Goal: Task Accomplishment & Management: Manage account settings

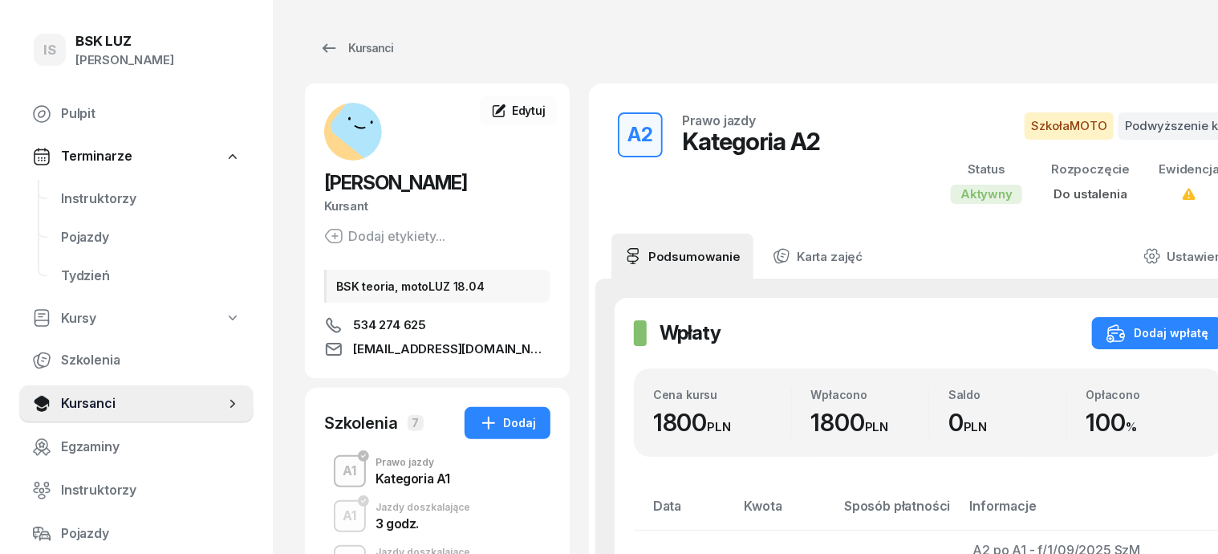
click at [647, 49] on div "Kursanci" at bounding box center [786, 48] width 963 height 32
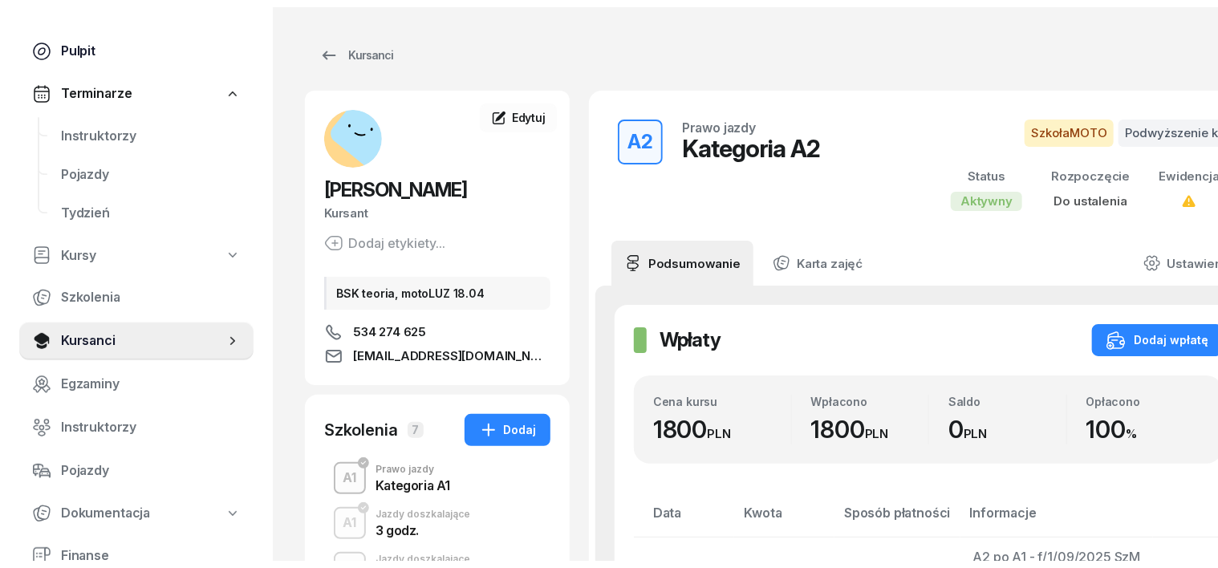
scroll to position [99, 0]
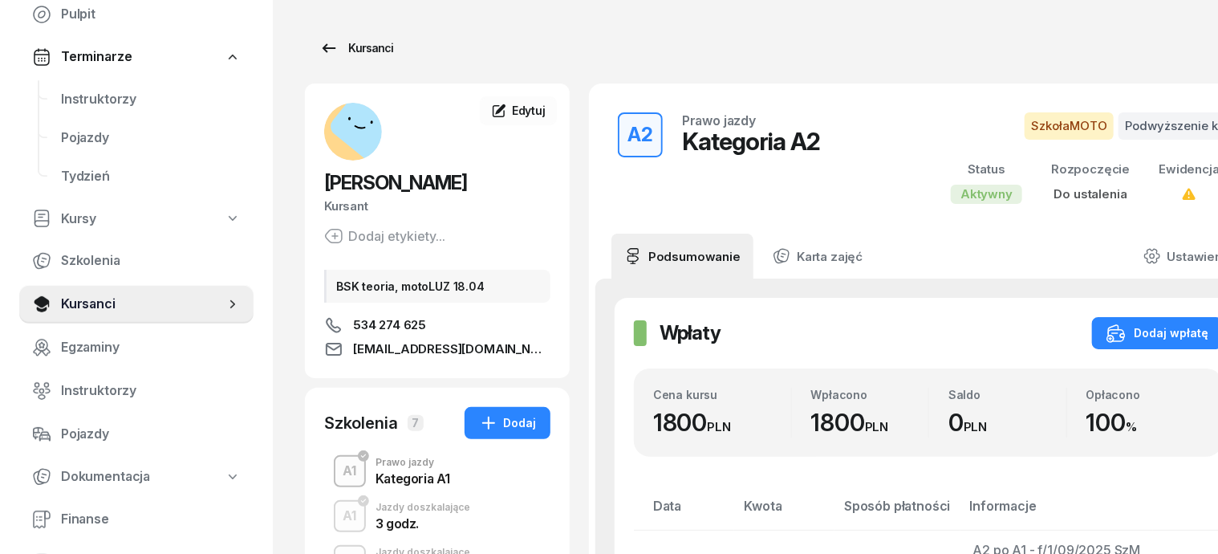
click at [350, 51] on div "Kursanci" at bounding box center [356, 48] width 74 height 19
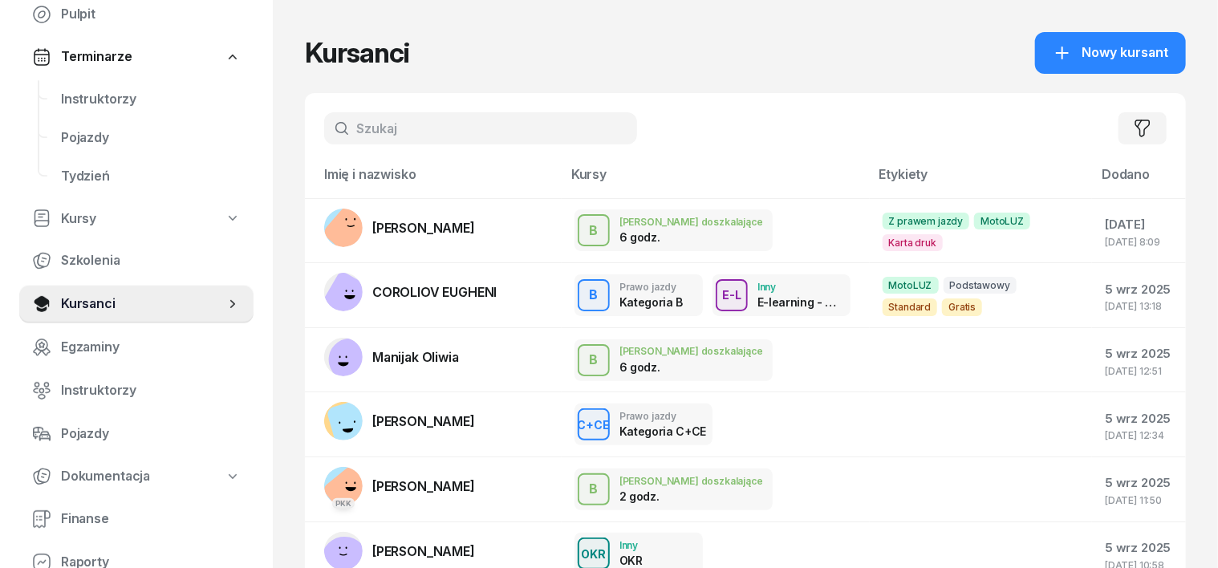
click at [324, 118] on input "text" at bounding box center [480, 128] width 313 height 32
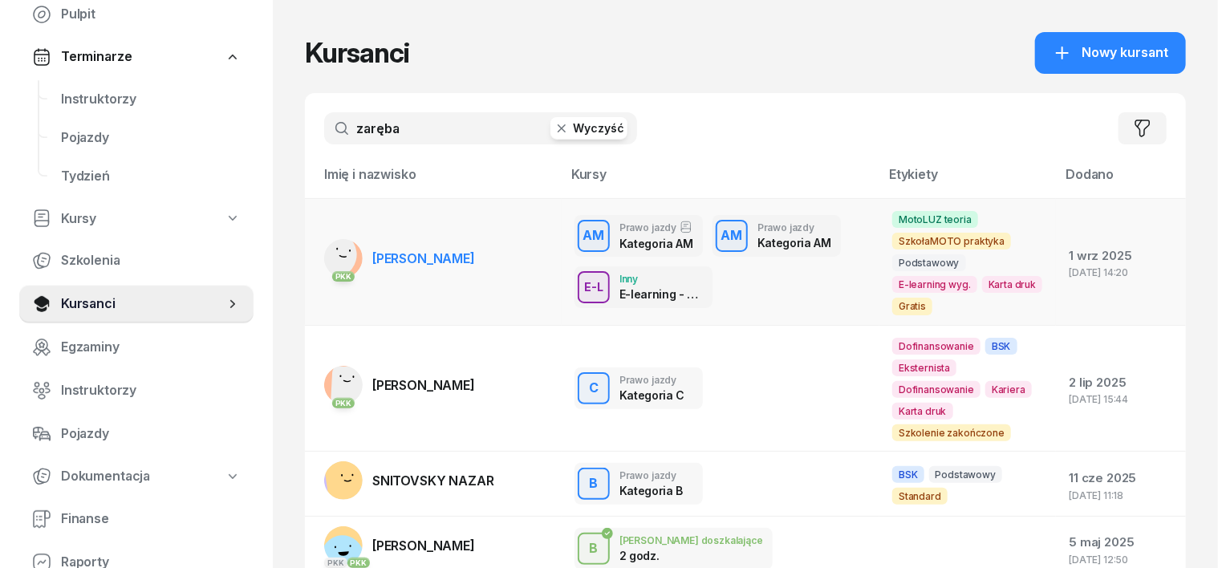
type input "zaręba"
click at [313, 250] on rect at bounding box center [334, 254] width 65 height 65
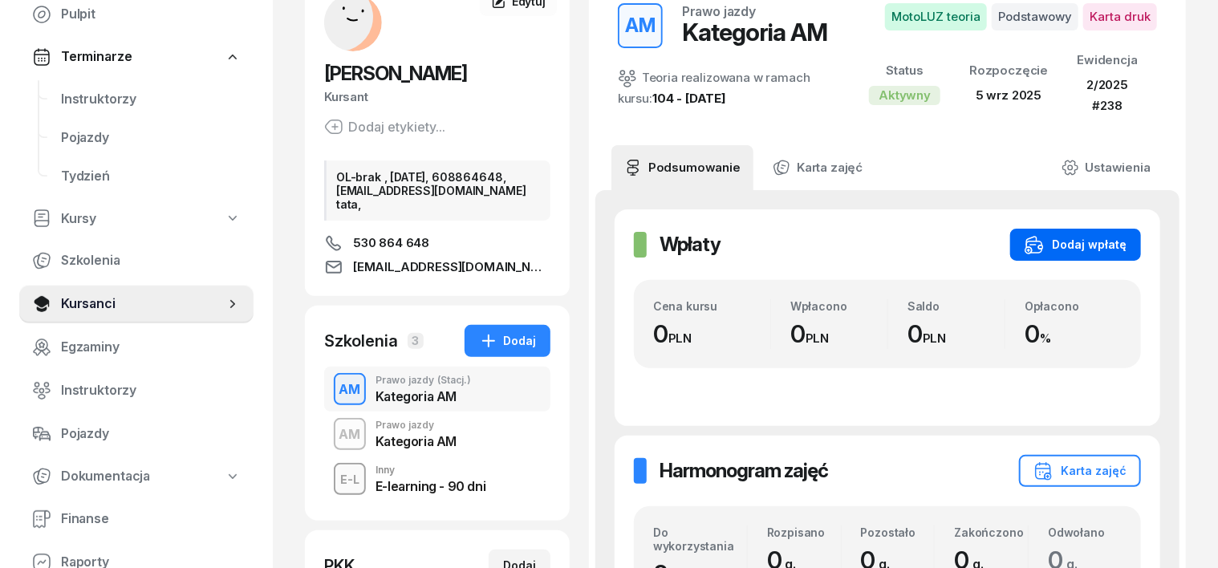
scroll to position [301, 0]
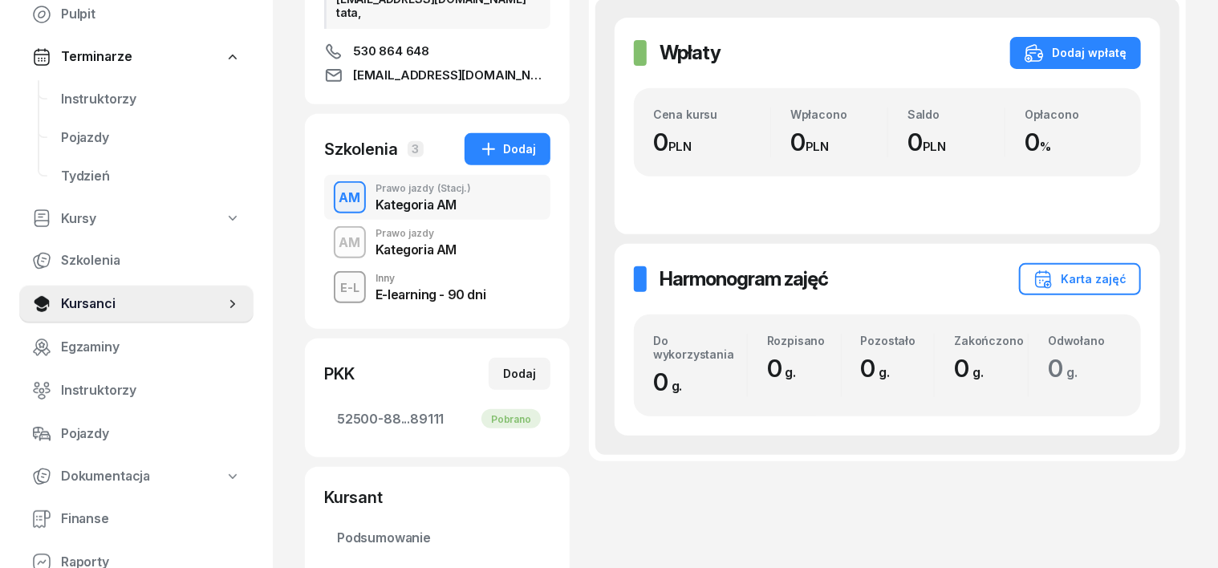
click at [333, 252] on div "AM" at bounding box center [350, 242] width 35 height 27
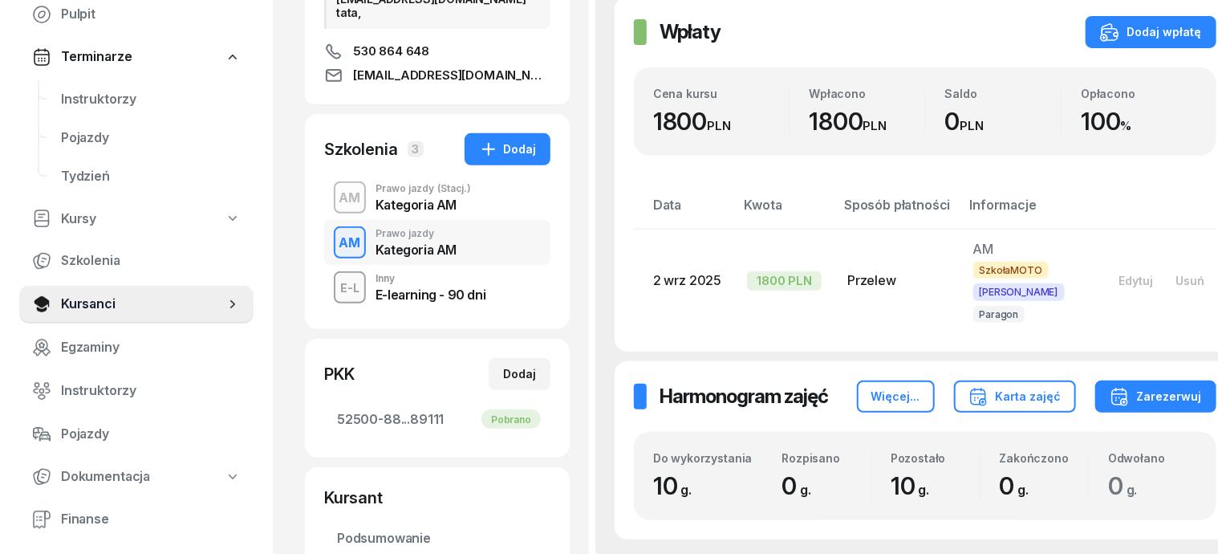
scroll to position [201, 0]
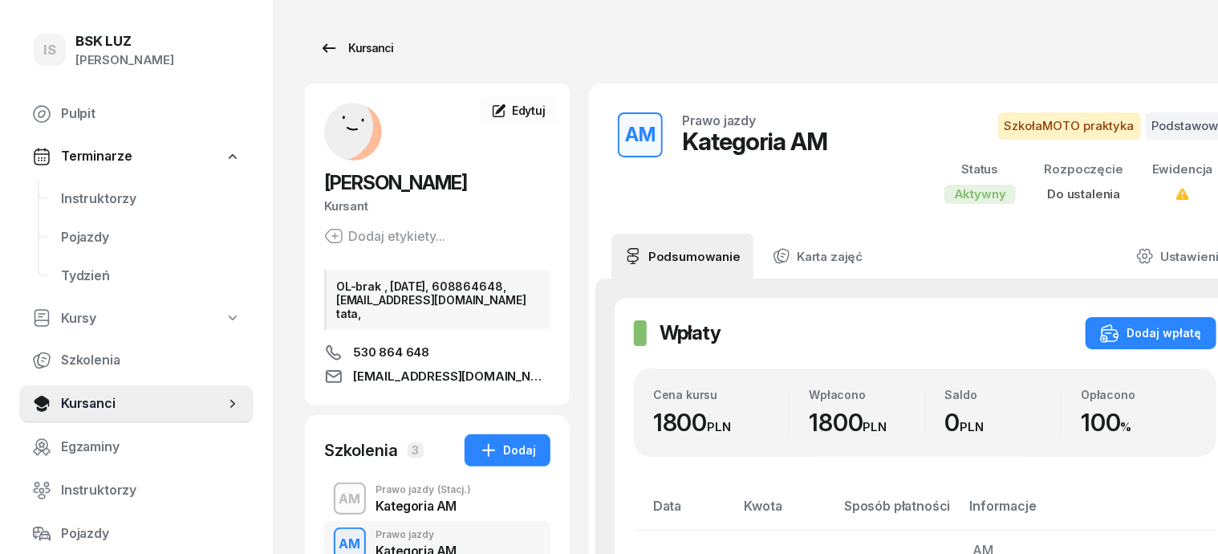
click at [349, 50] on div "Kursanci" at bounding box center [356, 48] width 74 height 19
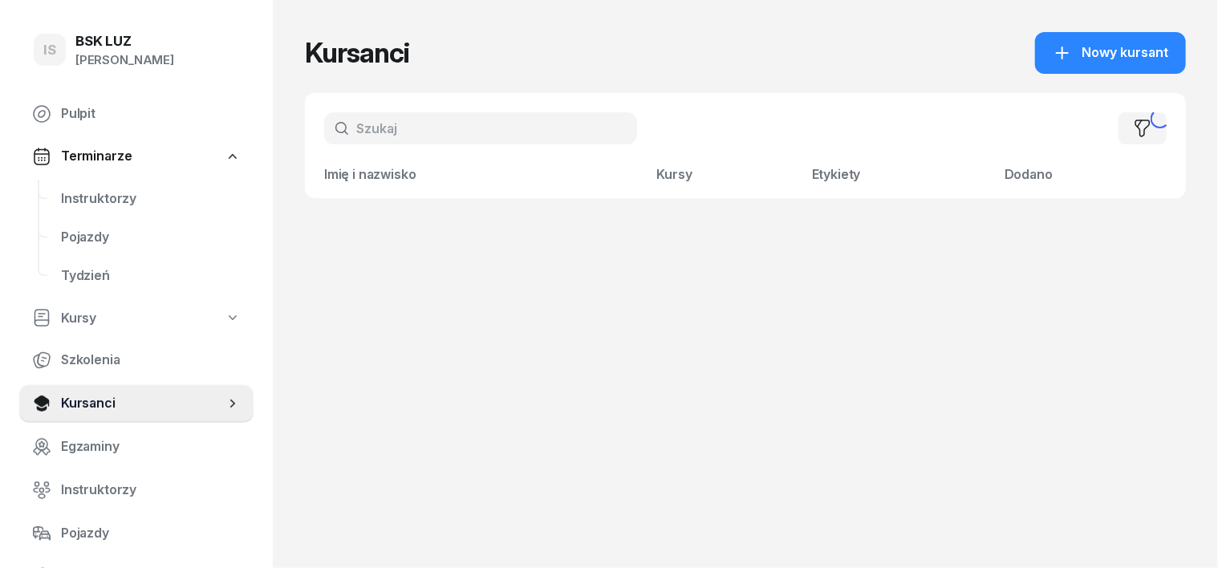
click at [324, 128] on input "text" at bounding box center [480, 128] width 313 height 32
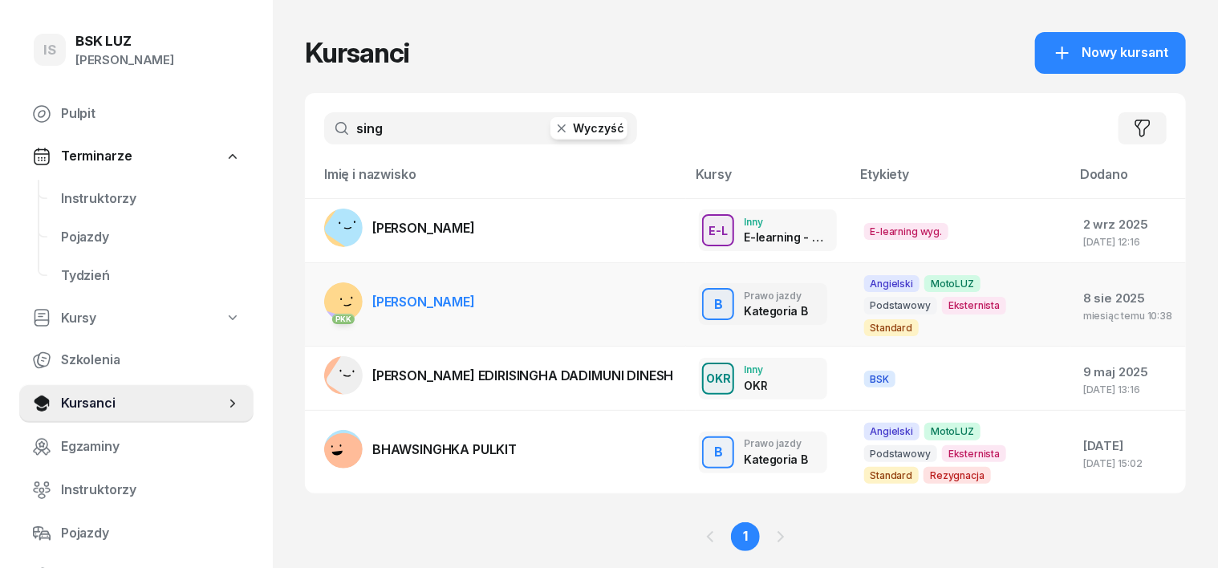
type input "sing"
click at [319, 280] on rect at bounding box center [348, 294] width 58 height 58
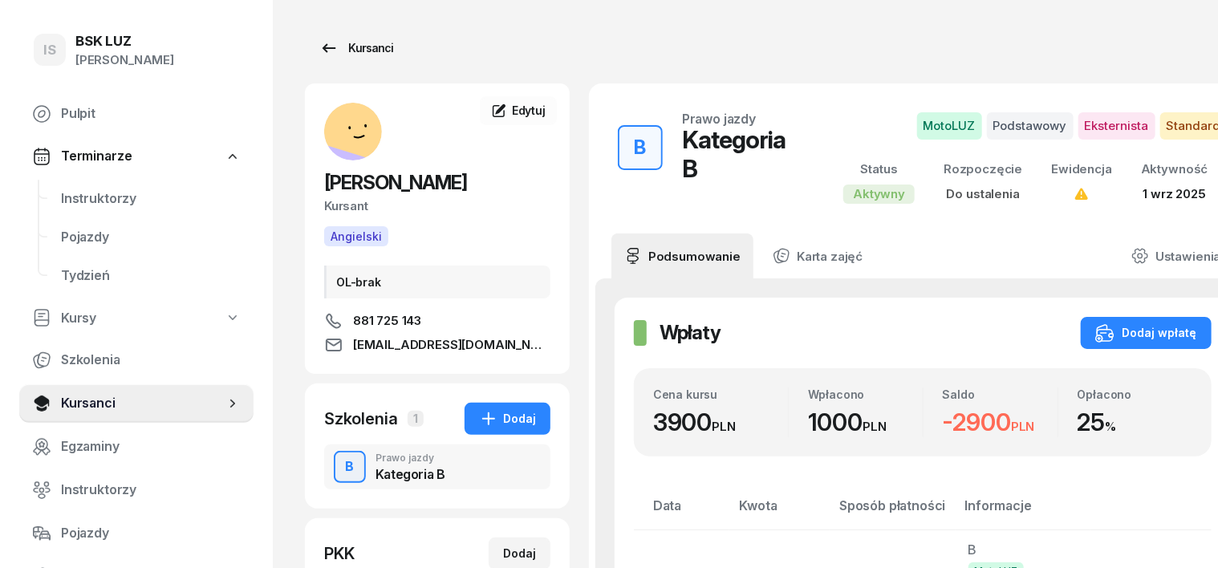
click at [322, 46] on div "Kursanci" at bounding box center [356, 48] width 74 height 19
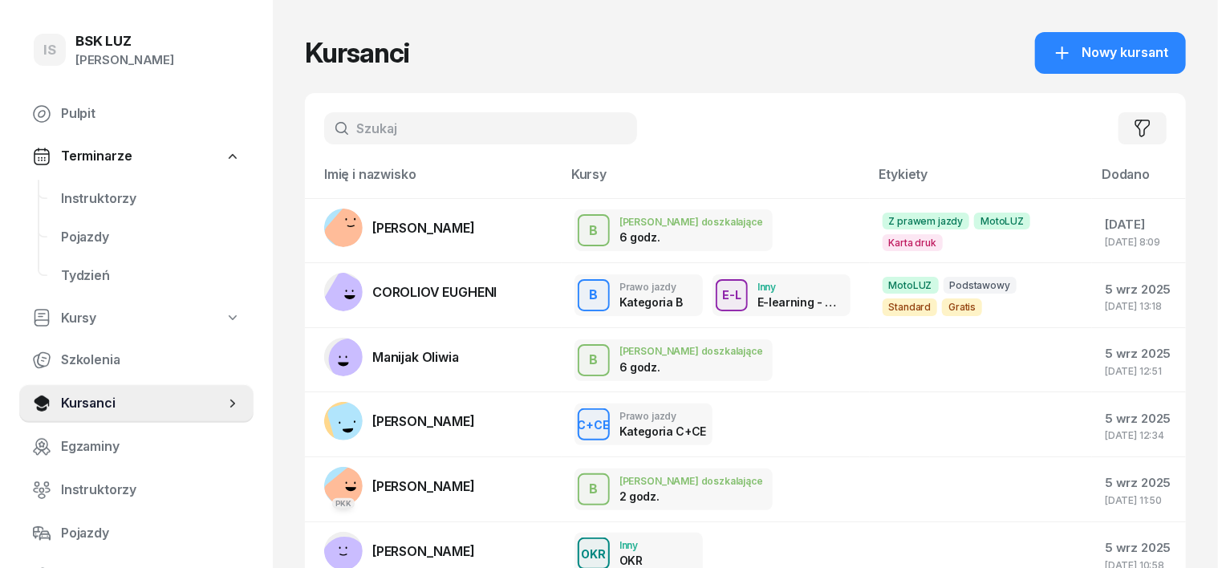
click at [336, 138] on input "text" at bounding box center [480, 128] width 313 height 32
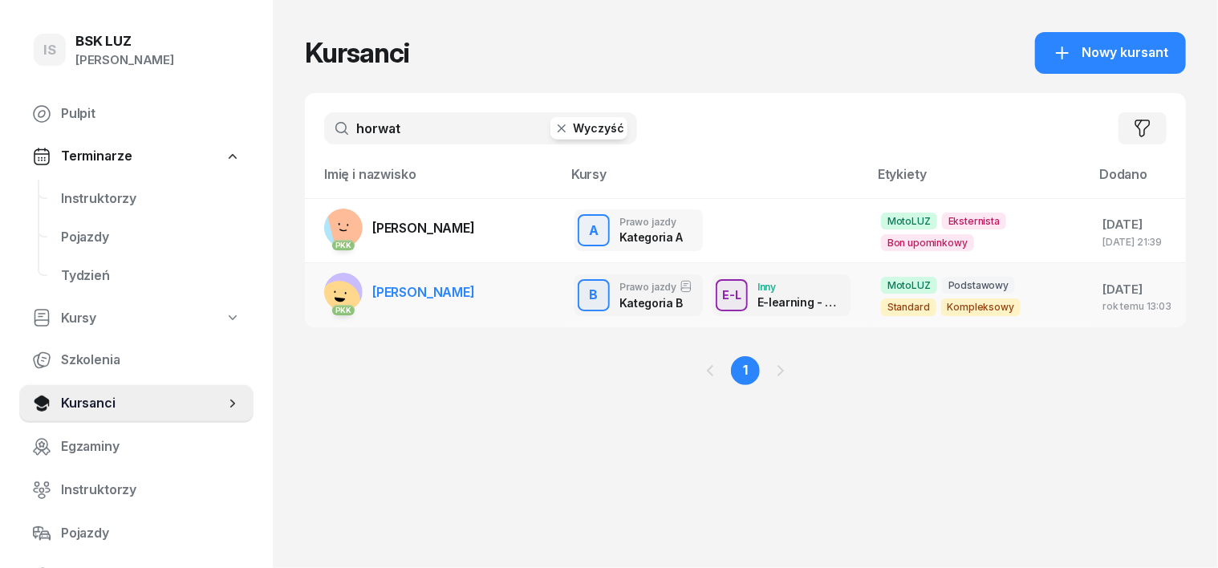
type input "horwat"
click at [311, 289] on rect at bounding box center [338, 301] width 55 height 55
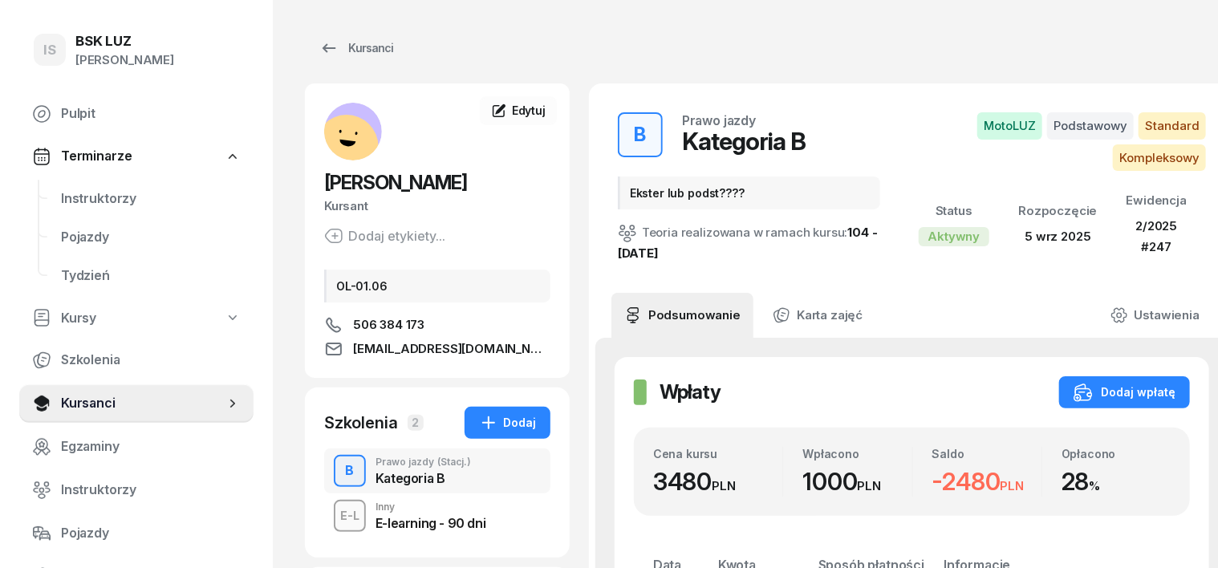
scroll to position [99, 0]
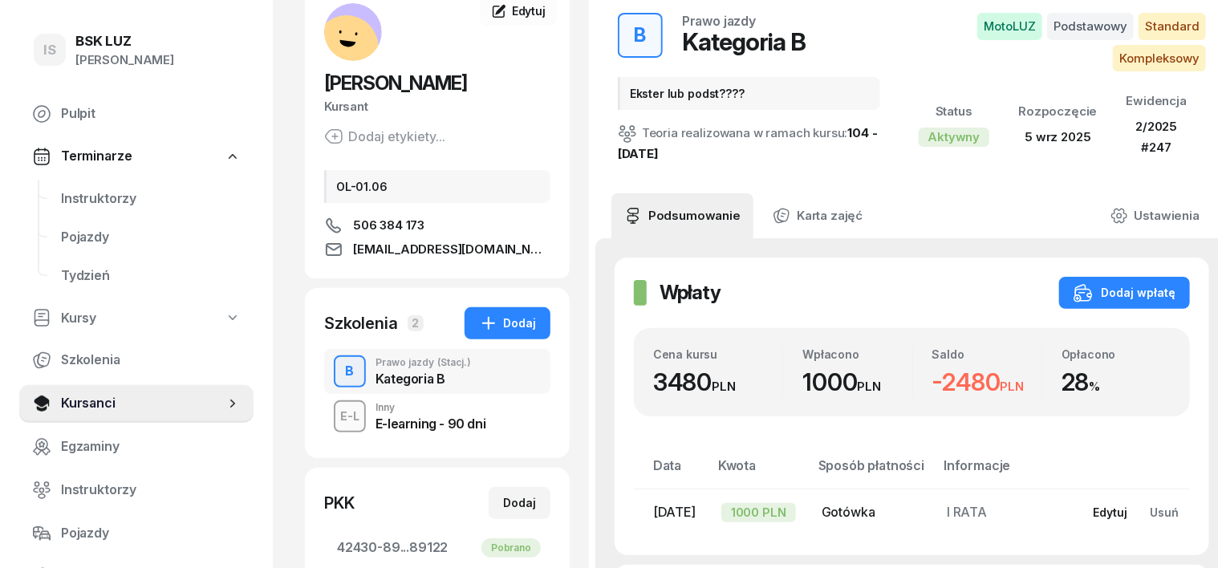
click at [1094, 511] on div "Edytuj" at bounding box center [1110, 512] width 35 height 14
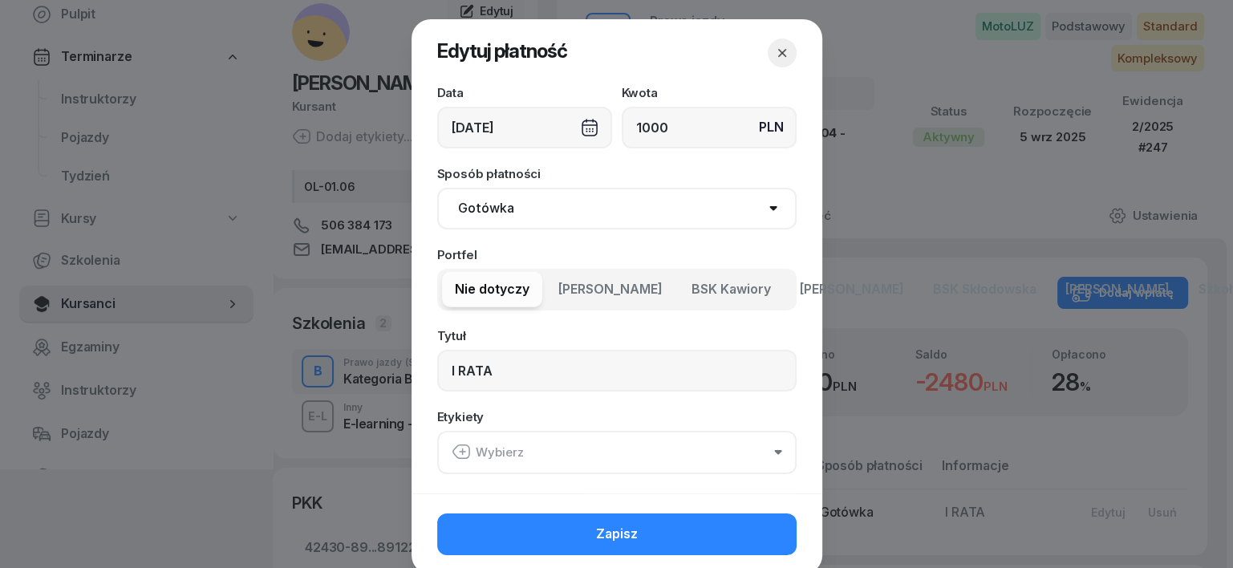
click at [456, 449] on icon "button" at bounding box center [461, 451] width 19 height 19
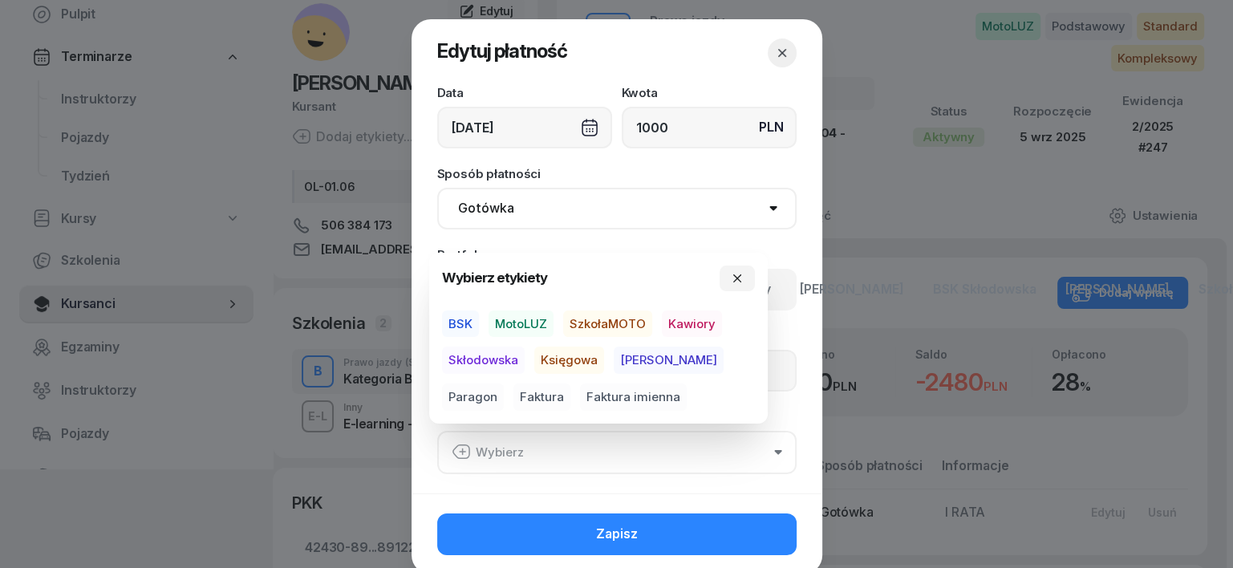
click at [504, 358] on span "Skłodowska" at bounding box center [483, 360] width 83 height 27
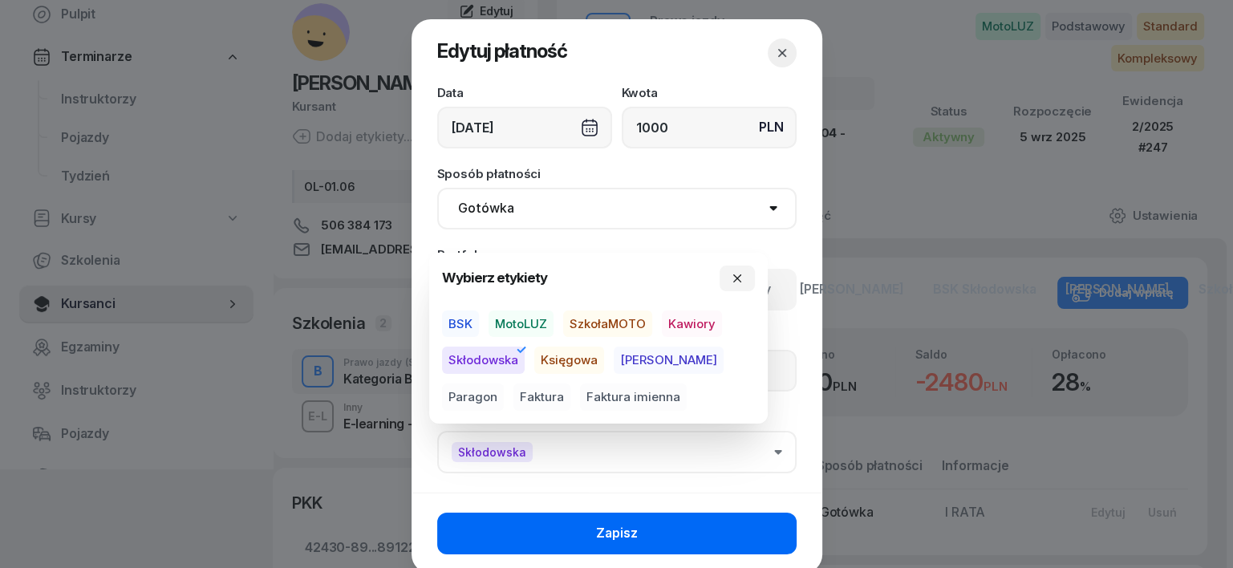
click at [706, 524] on button "Zapisz" at bounding box center [616, 534] width 359 height 42
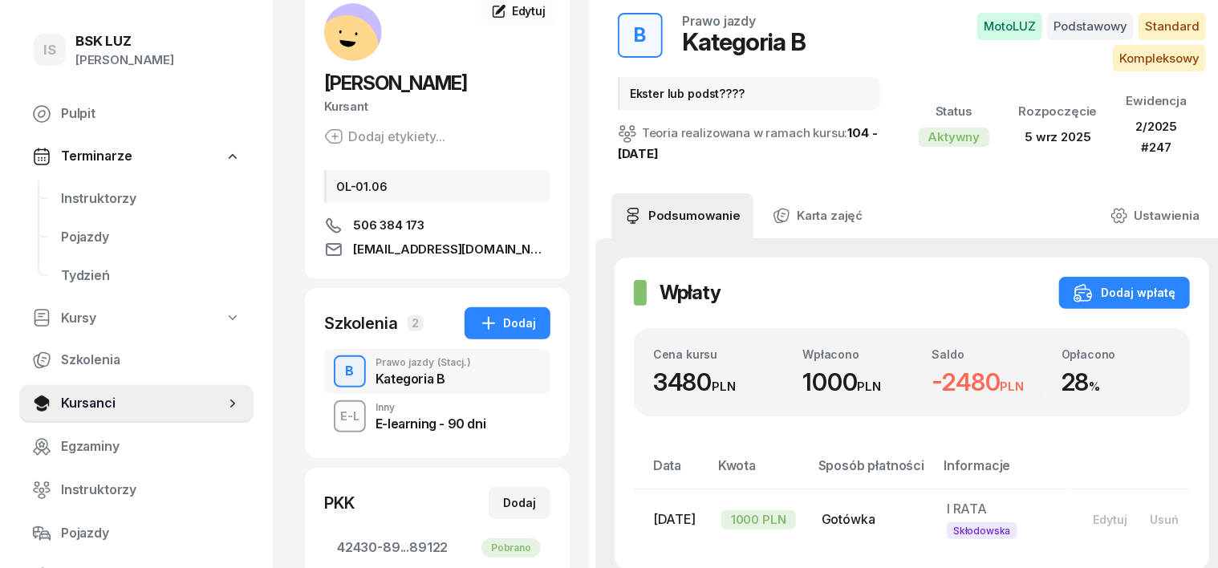
click at [334, 420] on div "E-L" at bounding box center [350, 416] width 32 height 20
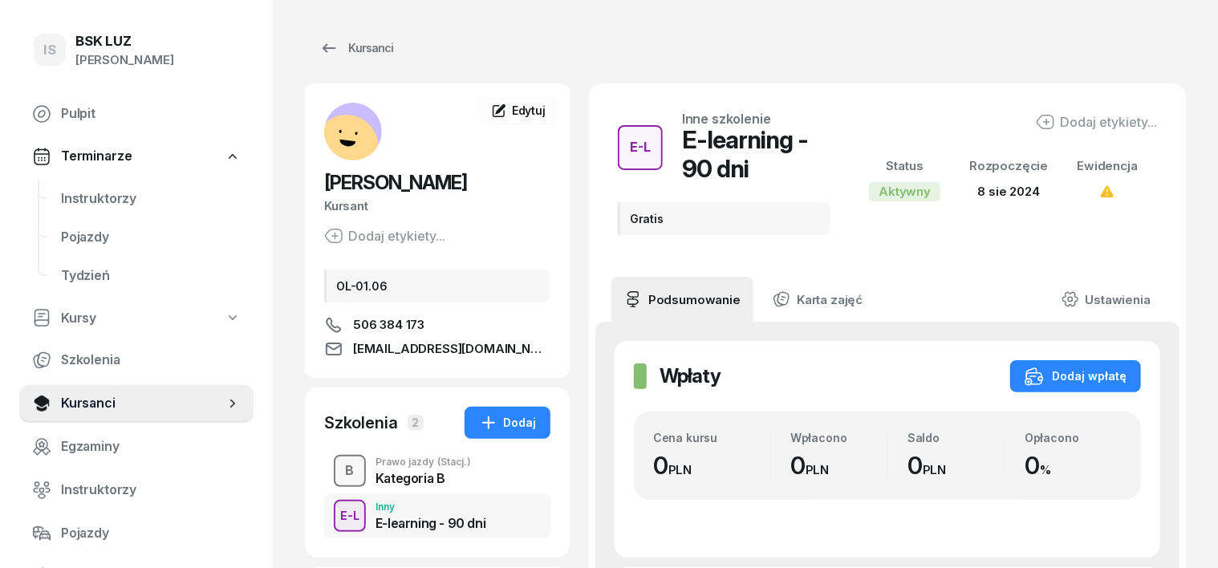
click at [339, 468] on div "B" at bounding box center [350, 470] width 22 height 27
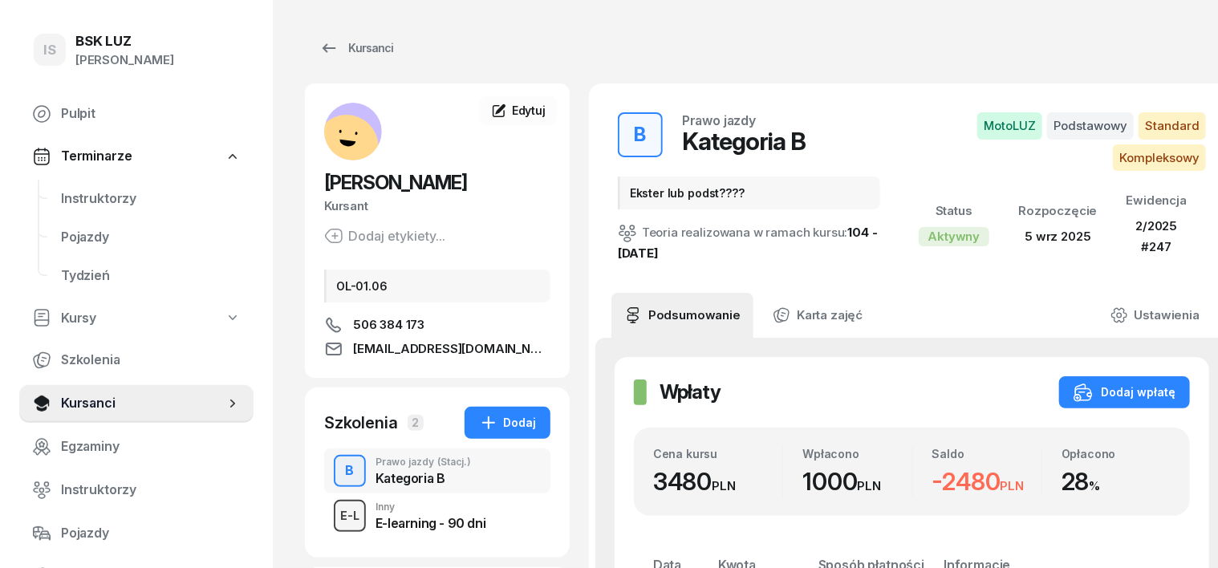
click at [334, 517] on div "E-L" at bounding box center [350, 515] width 32 height 20
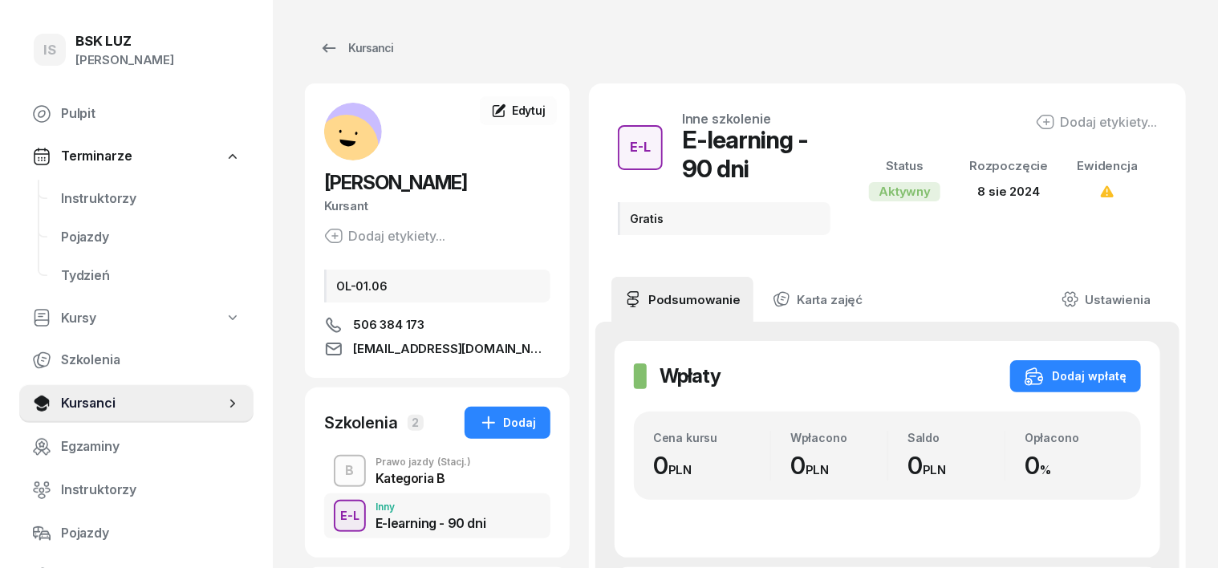
click at [334, 517] on div "E-L" at bounding box center [350, 515] width 32 height 20
click at [325, 52] on div "Kursanci" at bounding box center [356, 48] width 74 height 19
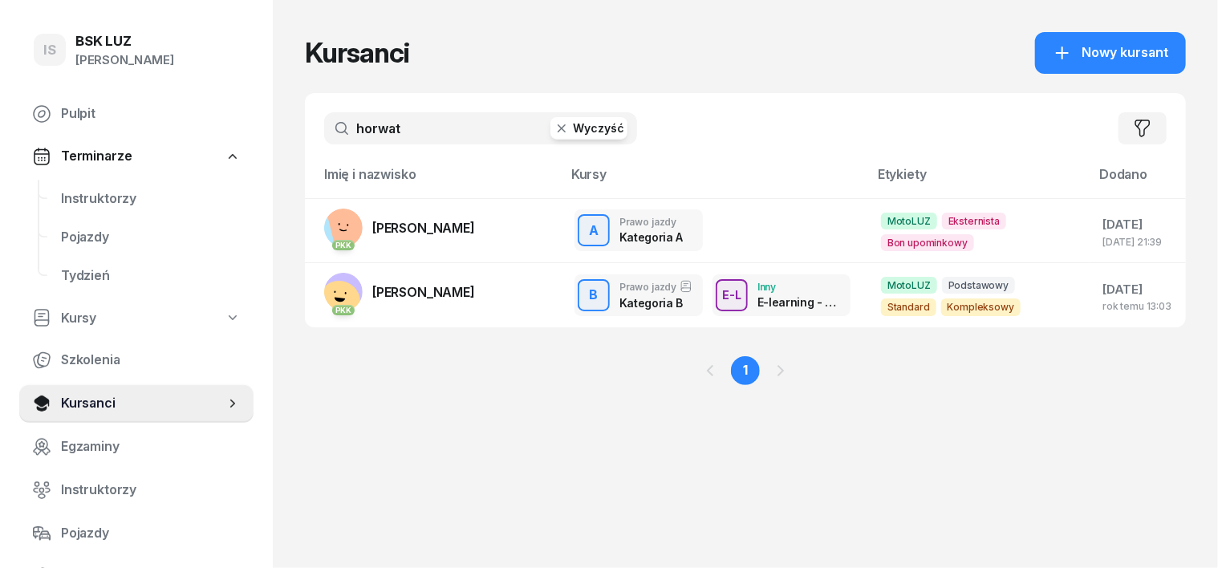
click at [554, 128] on icon "button" at bounding box center [562, 128] width 16 height 16
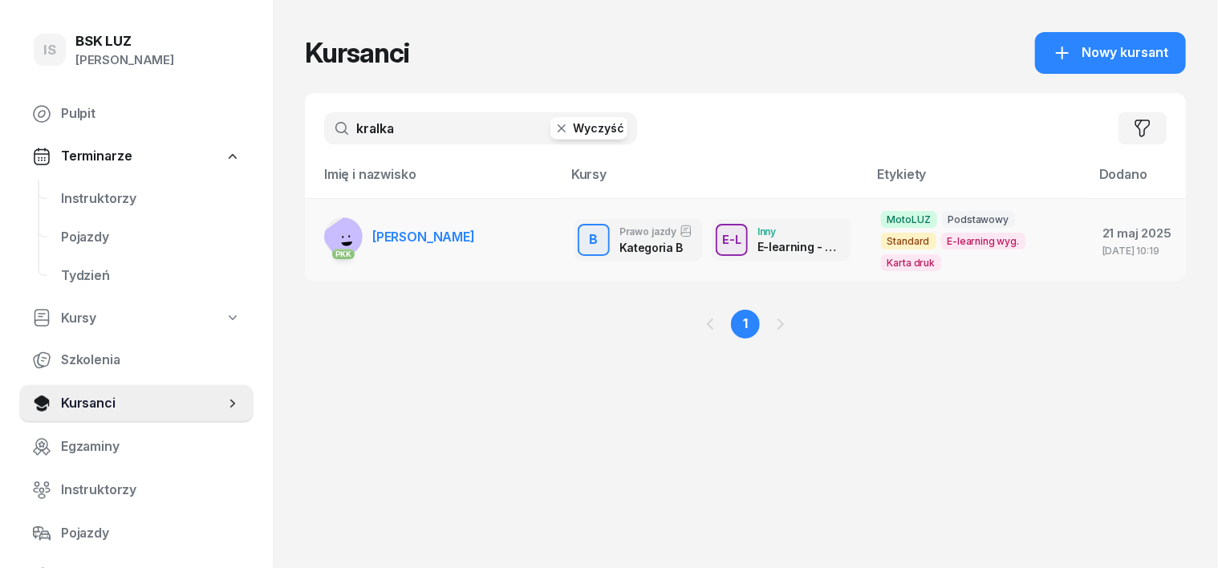
type input "kralka"
click at [319, 222] on rect at bounding box center [348, 239] width 59 height 59
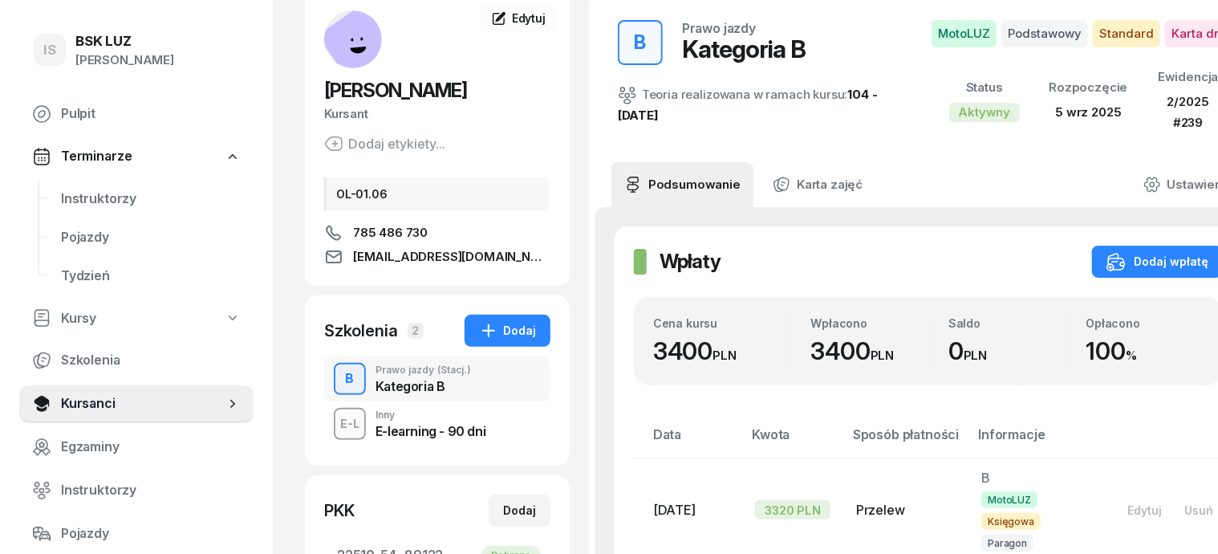
scroll to position [201, 0]
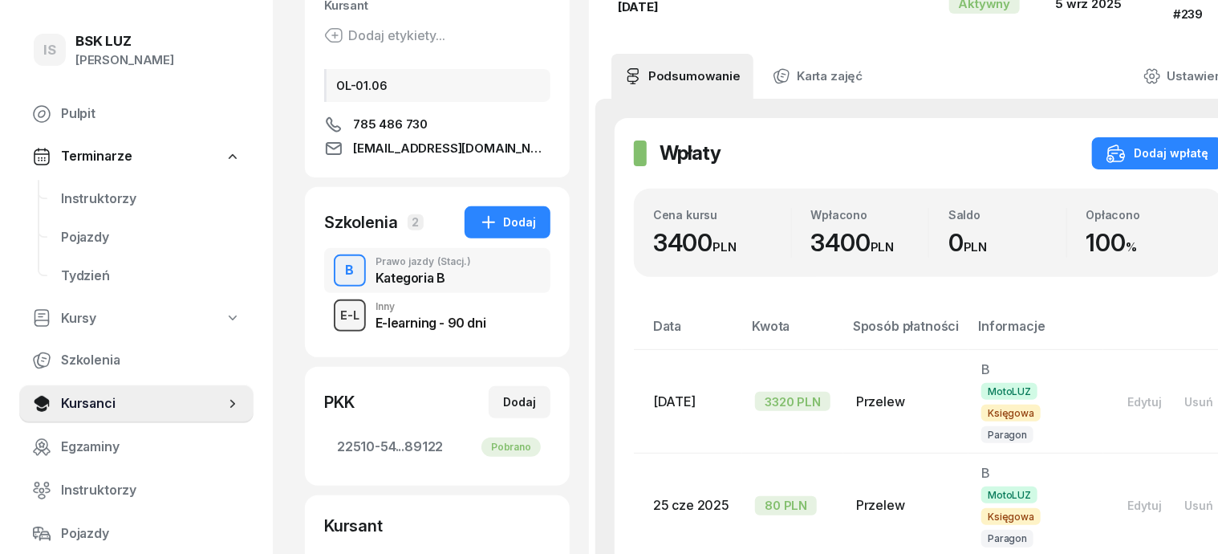
click at [334, 321] on div "E-L" at bounding box center [350, 315] width 32 height 20
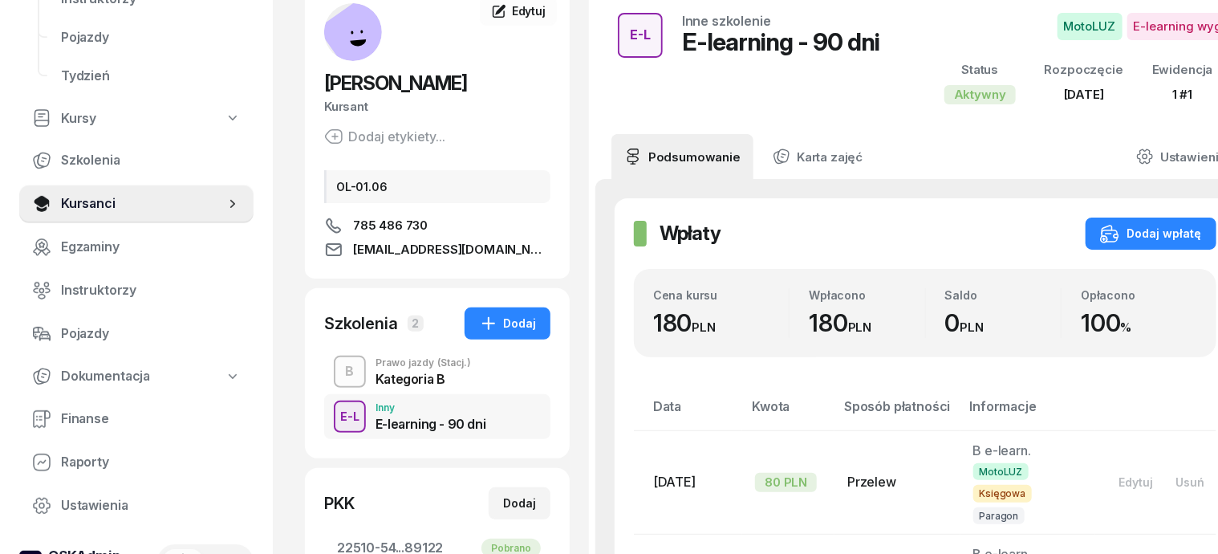
scroll to position [201, 0]
click at [104, 412] on span "Finanse" at bounding box center [151, 418] width 180 height 21
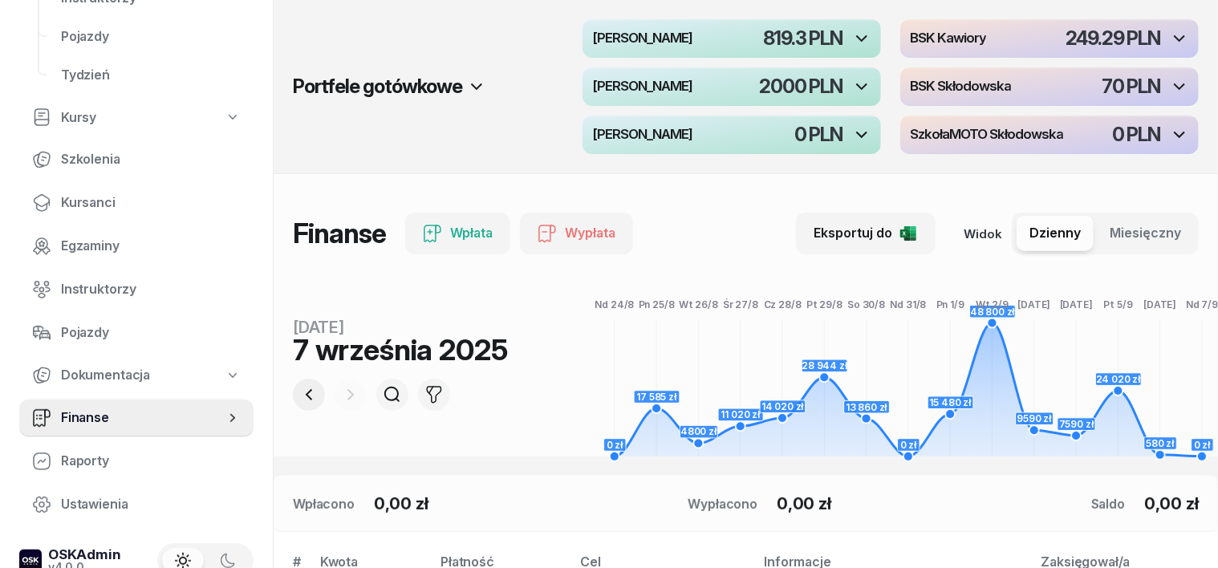
click at [299, 392] on icon "button" at bounding box center [308, 394] width 19 height 19
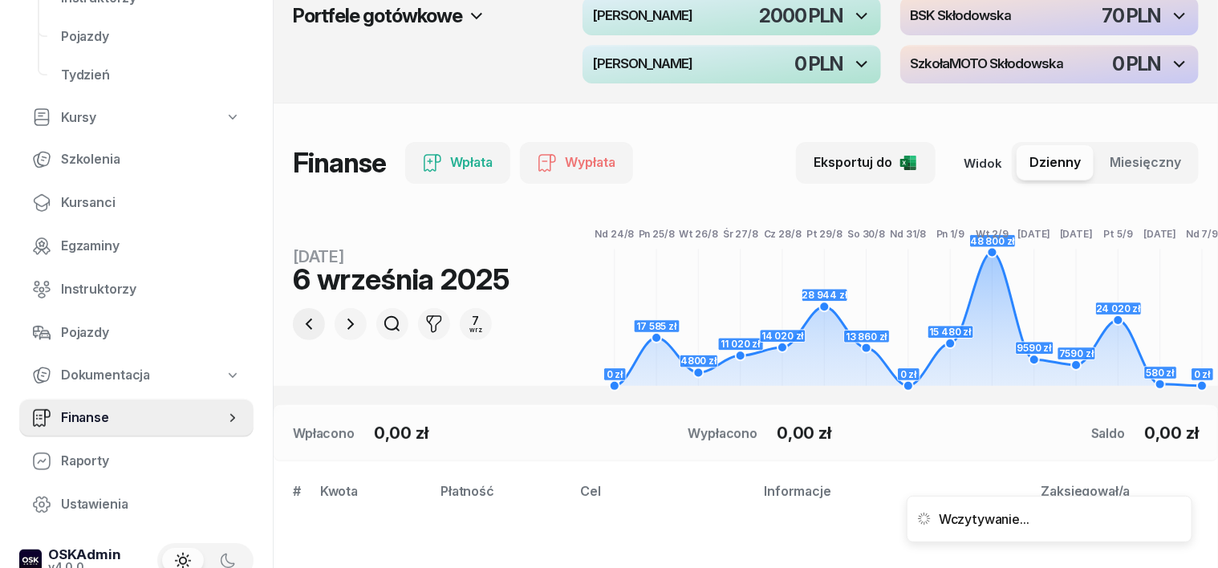
scroll to position [100, 0]
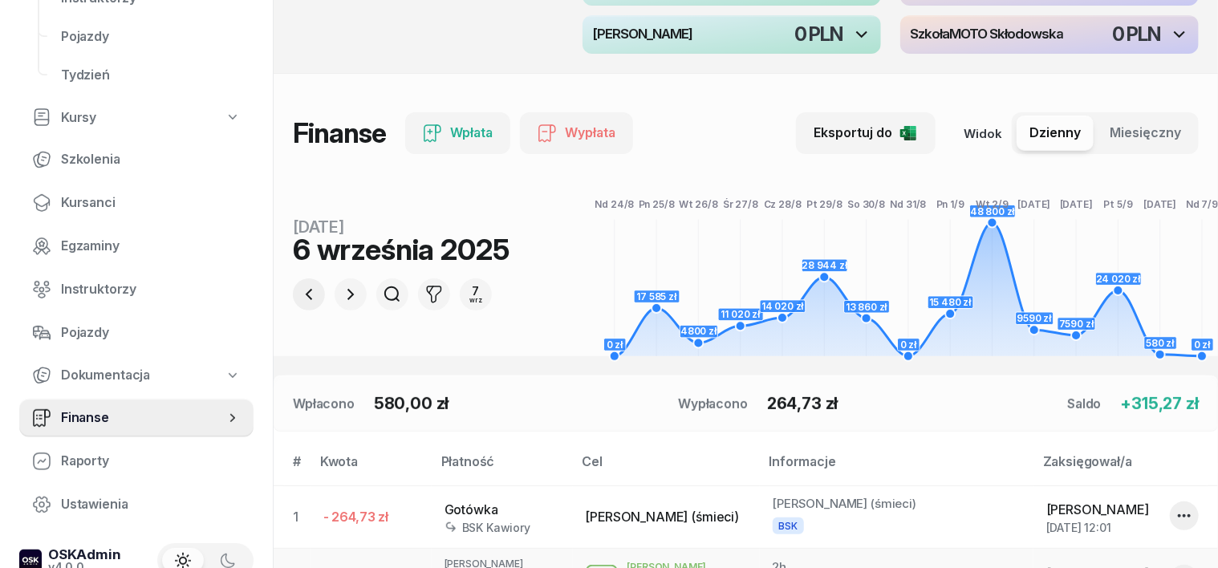
click at [299, 301] on icon "button" at bounding box center [308, 294] width 19 height 19
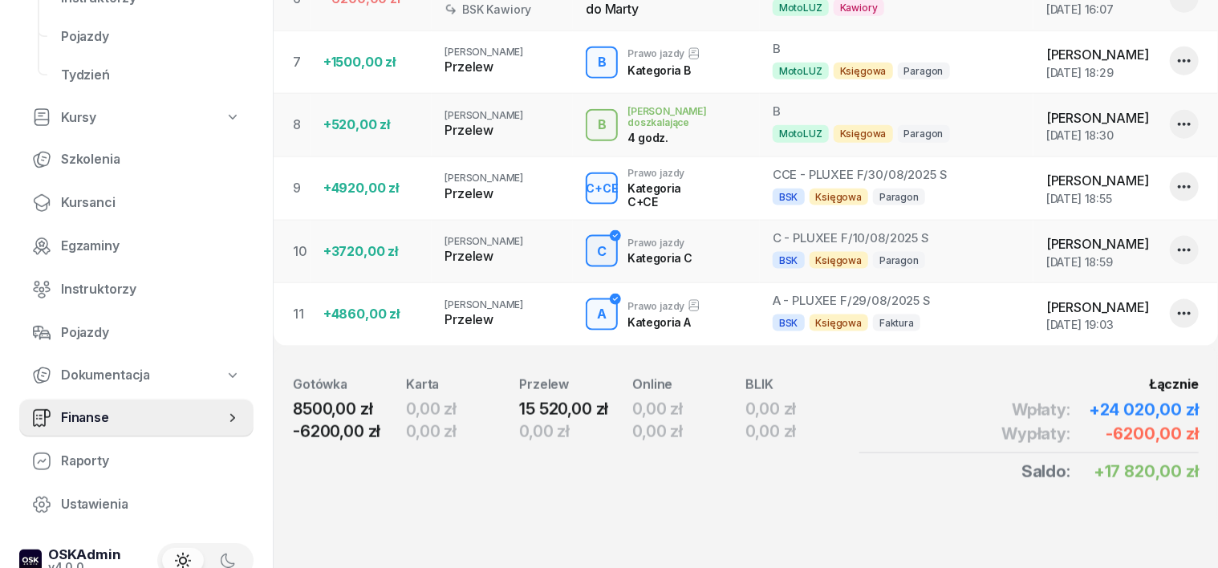
scroll to position [942, 0]
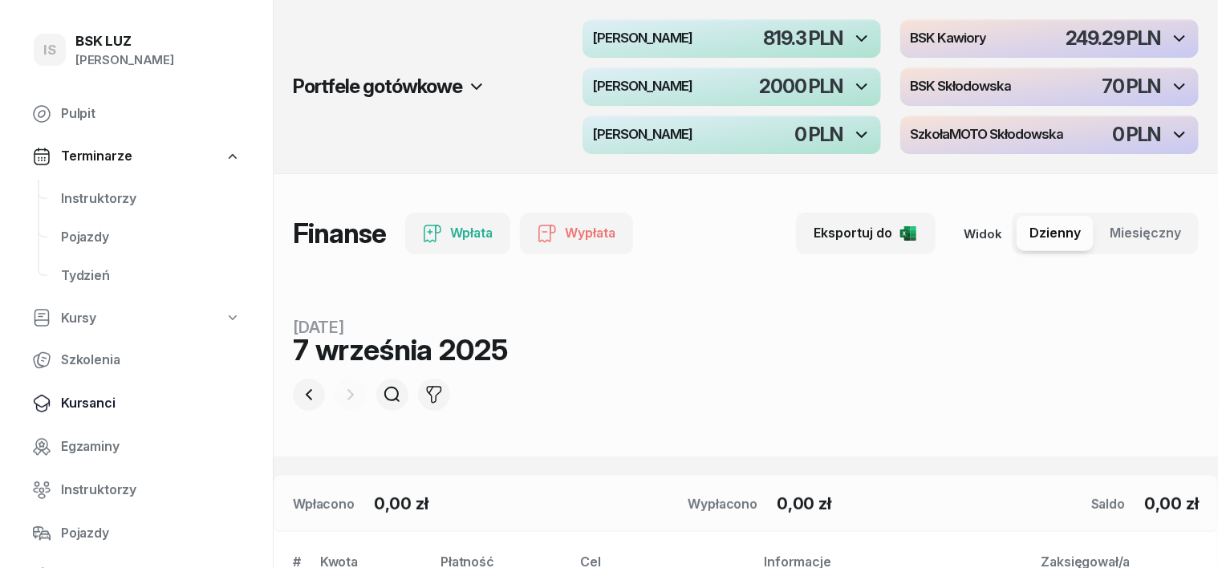
click at [89, 406] on span "Kursanci" at bounding box center [151, 403] width 180 height 21
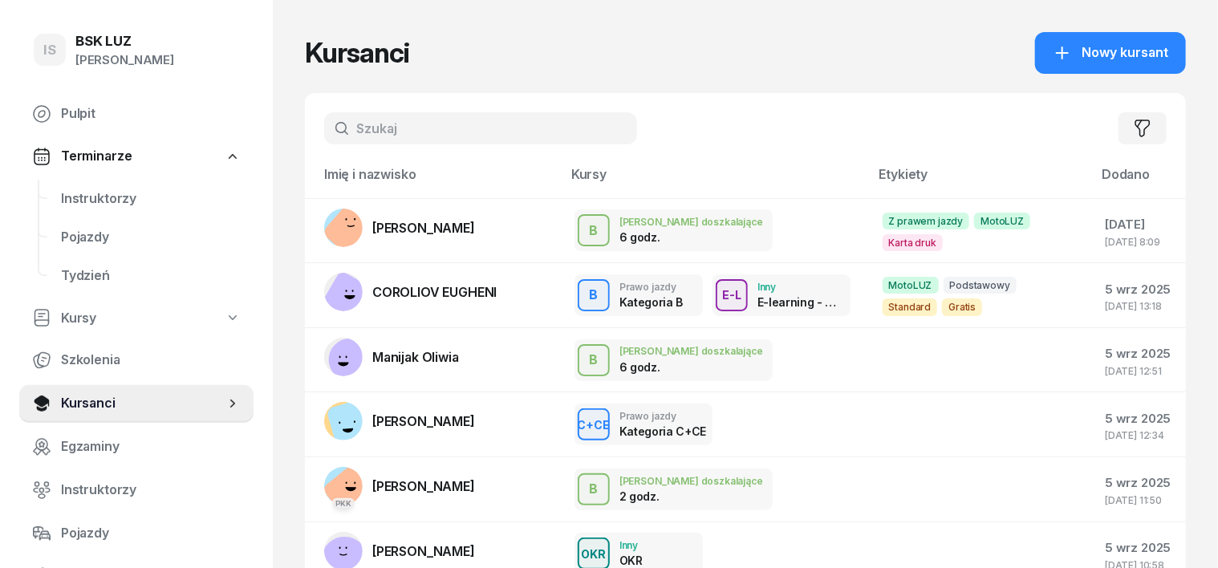
click at [339, 116] on input "text" at bounding box center [480, 128] width 313 height 32
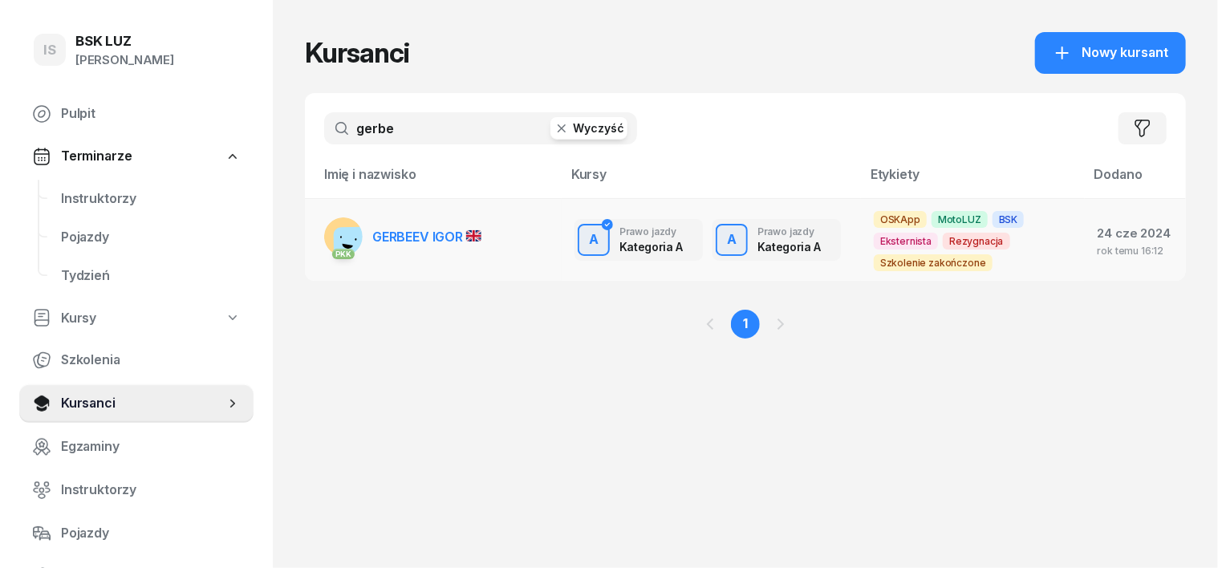
type input "gerbe"
click at [334, 232] on rect at bounding box center [357, 249] width 47 height 47
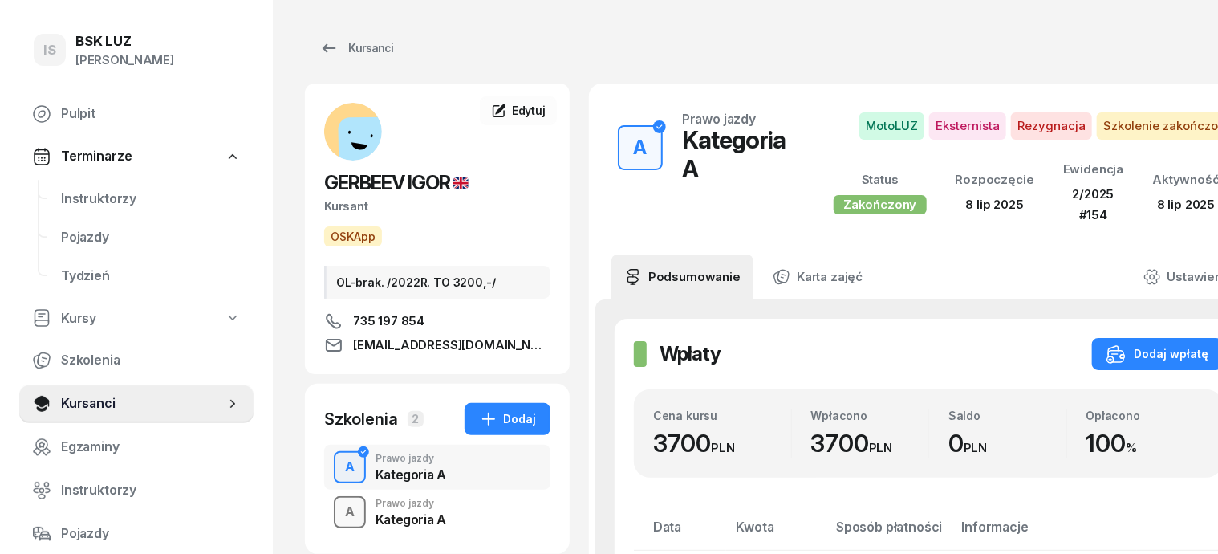
drag, startPoint x: 323, startPoint y: 514, endPoint x: 327, endPoint y: 505, distance: 10.1
click at [339, 514] on div "A" at bounding box center [350, 511] width 22 height 27
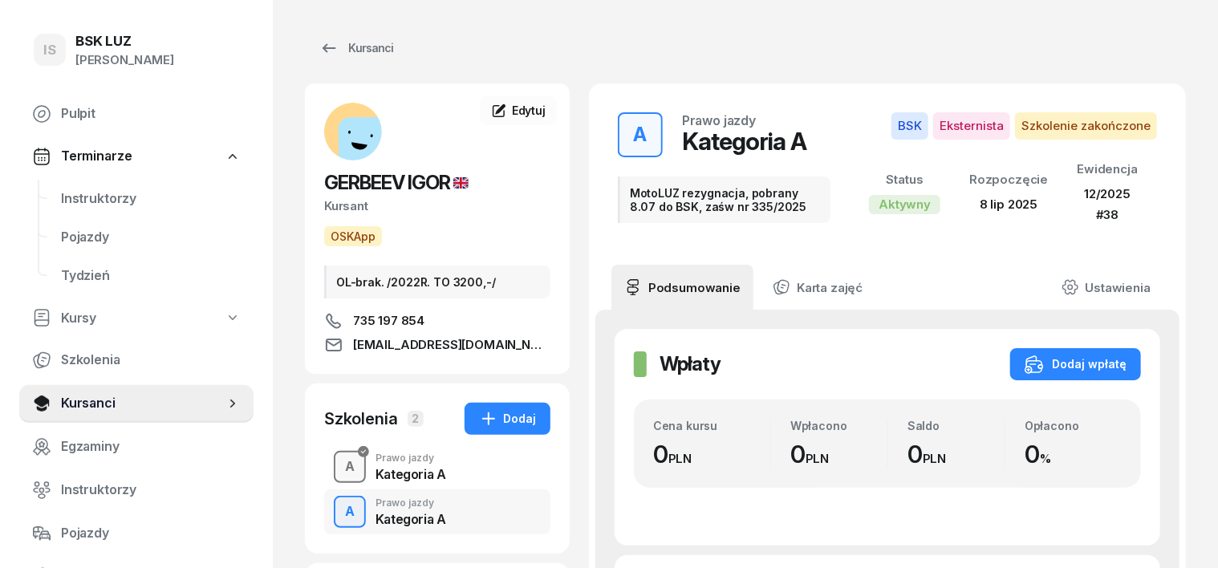
click at [339, 472] on div "A" at bounding box center [350, 466] width 22 height 27
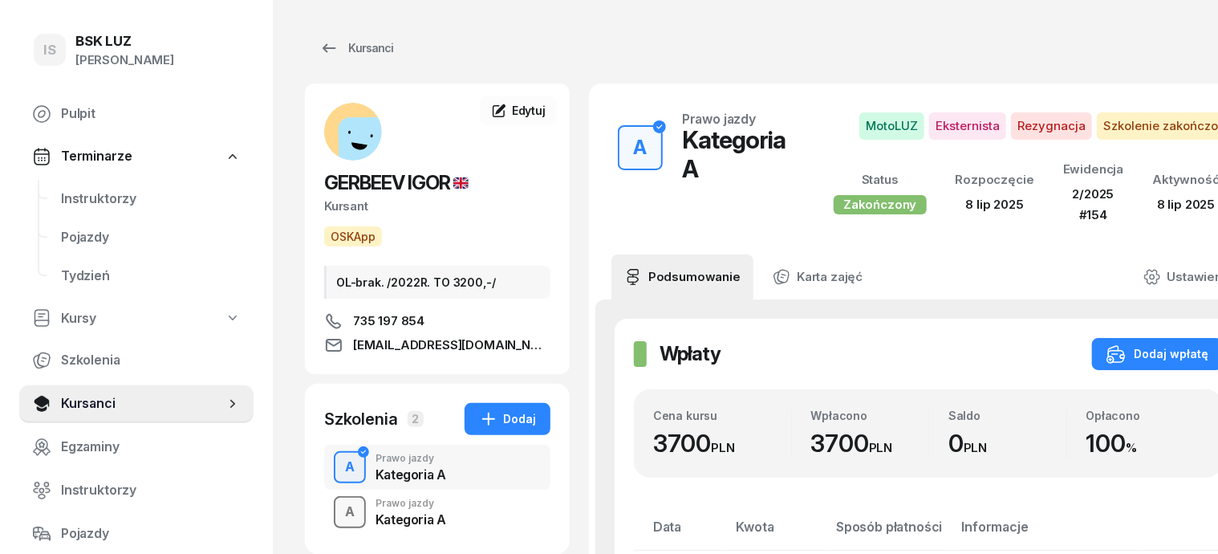
click at [339, 514] on div "A" at bounding box center [350, 511] width 22 height 27
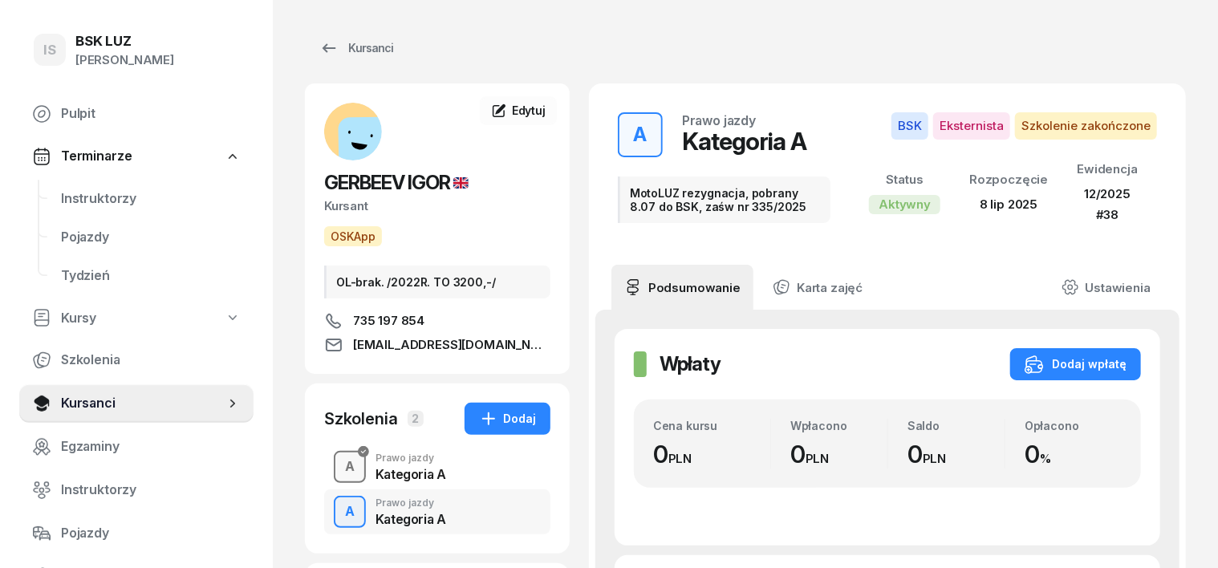
click at [339, 472] on div "A" at bounding box center [350, 466] width 22 height 27
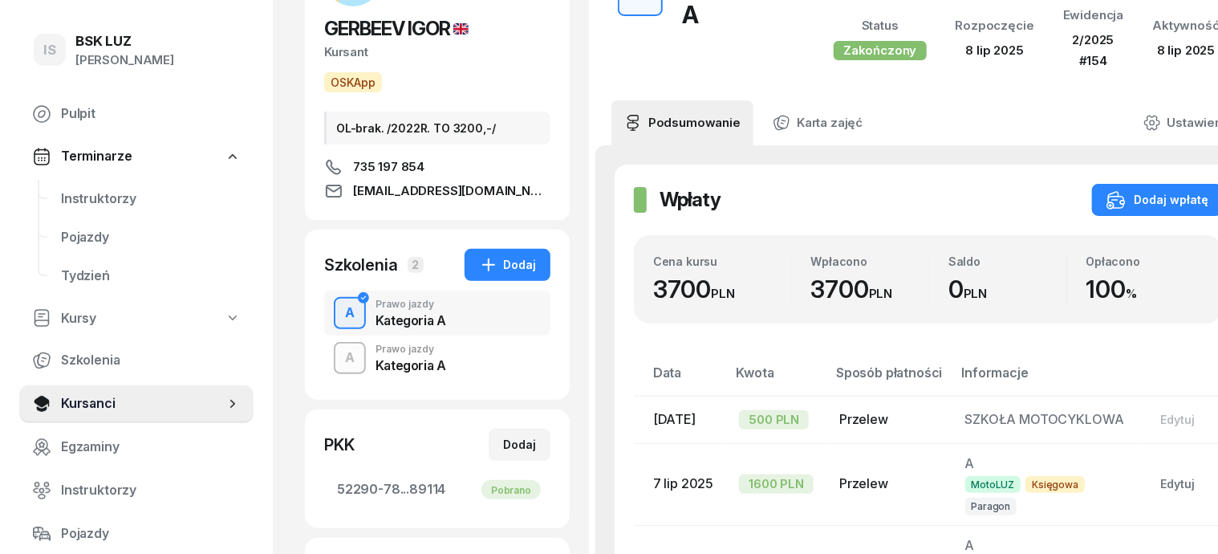
scroll to position [201, 0]
